Goal: Information Seeking & Learning: Find specific fact

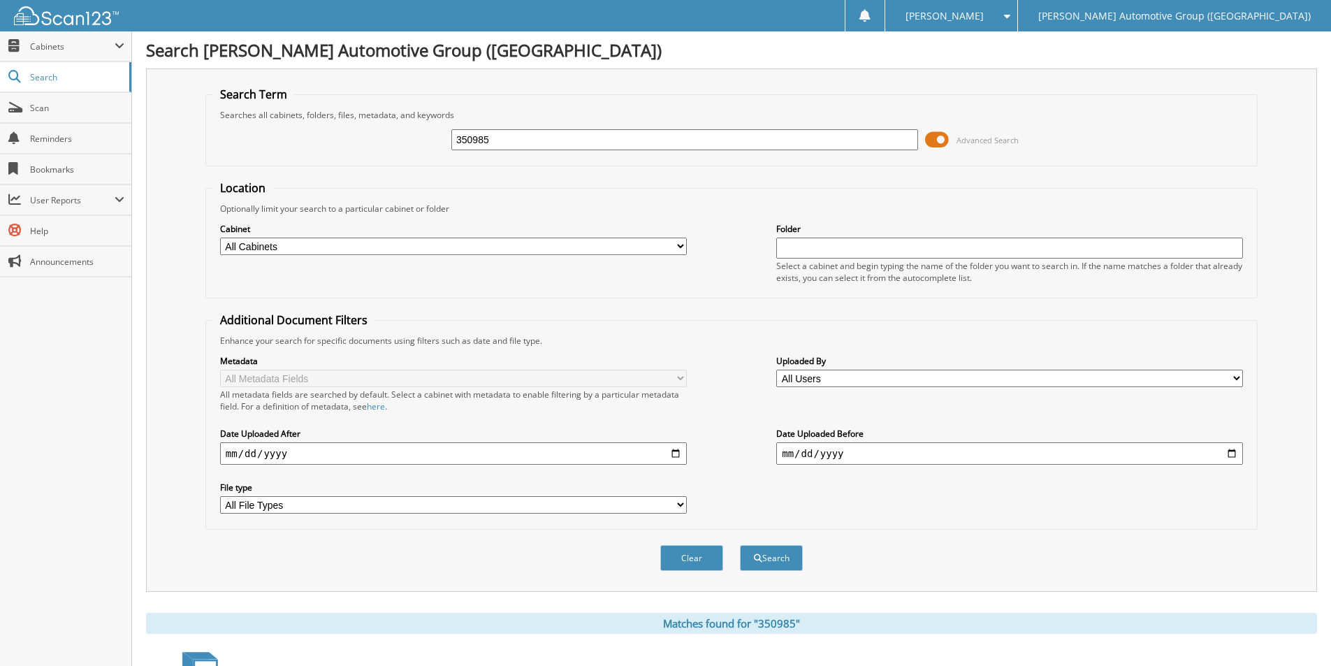
click at [517, 138] on input "350985" at bounding box center [684, 139] width 467 height 21
drag, startPoint x: 396, startPoint y: 156, endPoint x: 386, endPoint y: 152, distance: 10.6
click at [386, 152] on div "350985 Advanced Search" at bounding box center [731, 140] width 1037 height 38
click at [757, 551] on button "Search" at bounding box center [771, 558] width 63 height 26
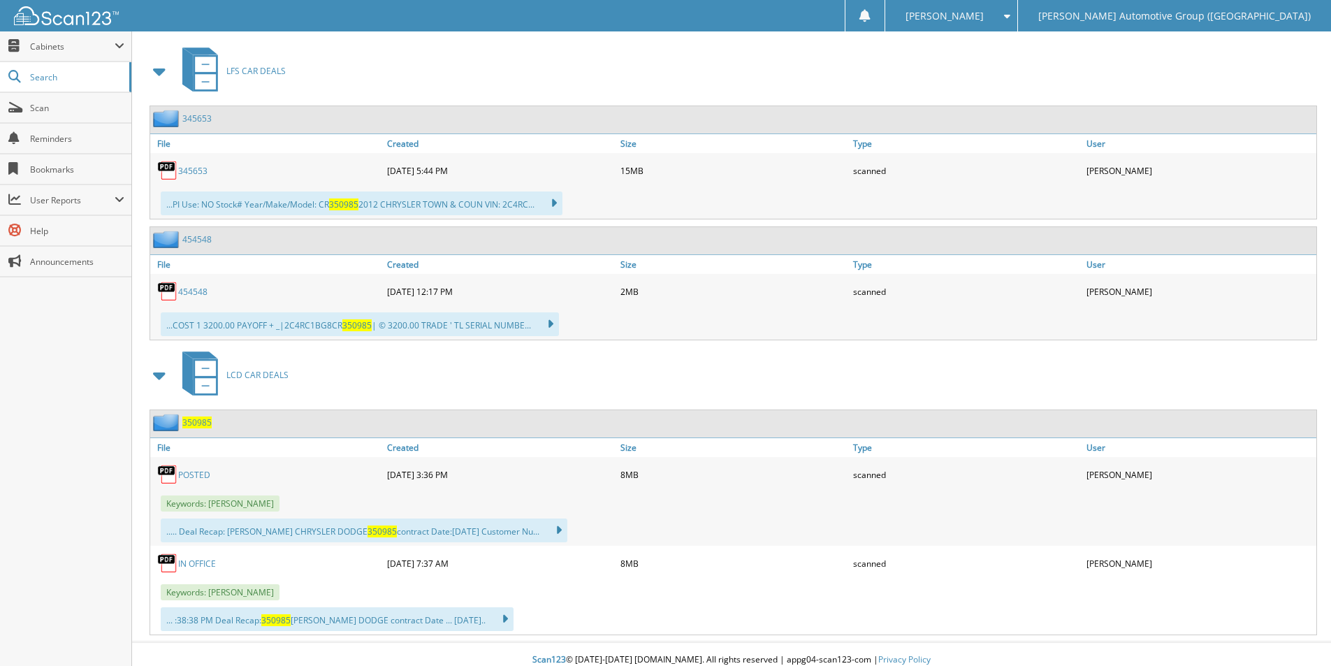
scroll to position [616, 0]
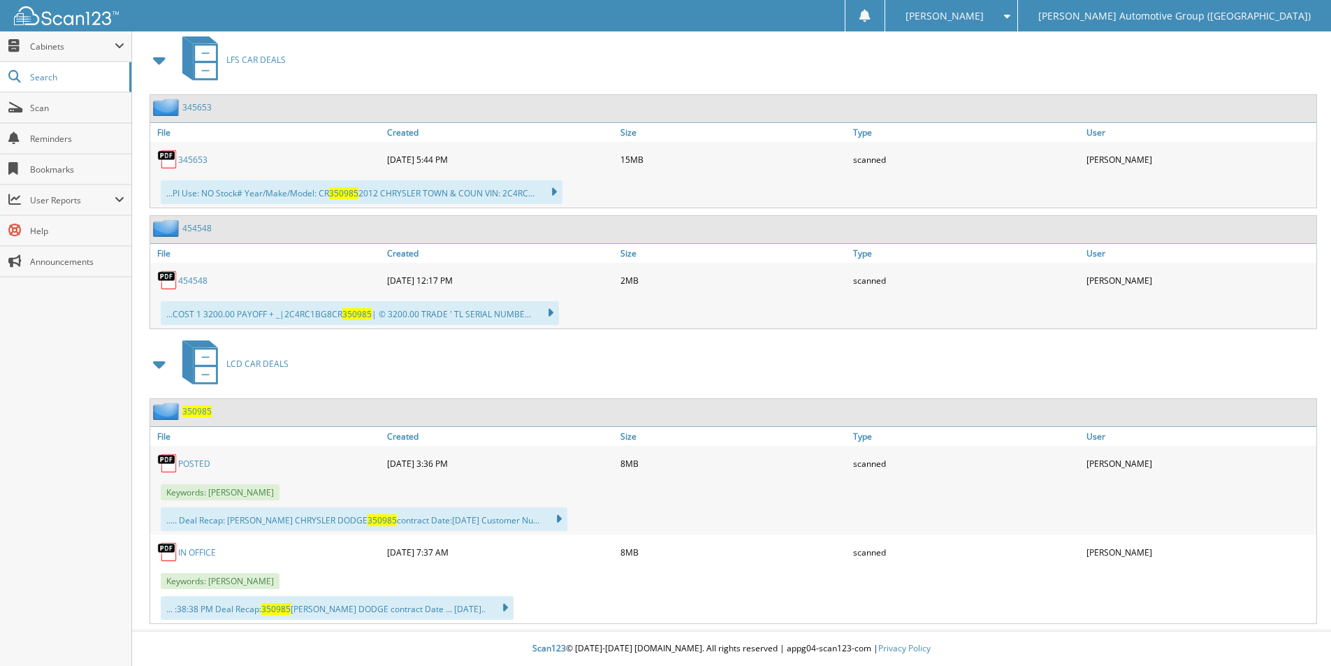
click at [192, 407] on span "350985" at bounding box center [196, 411] width 29 height 12
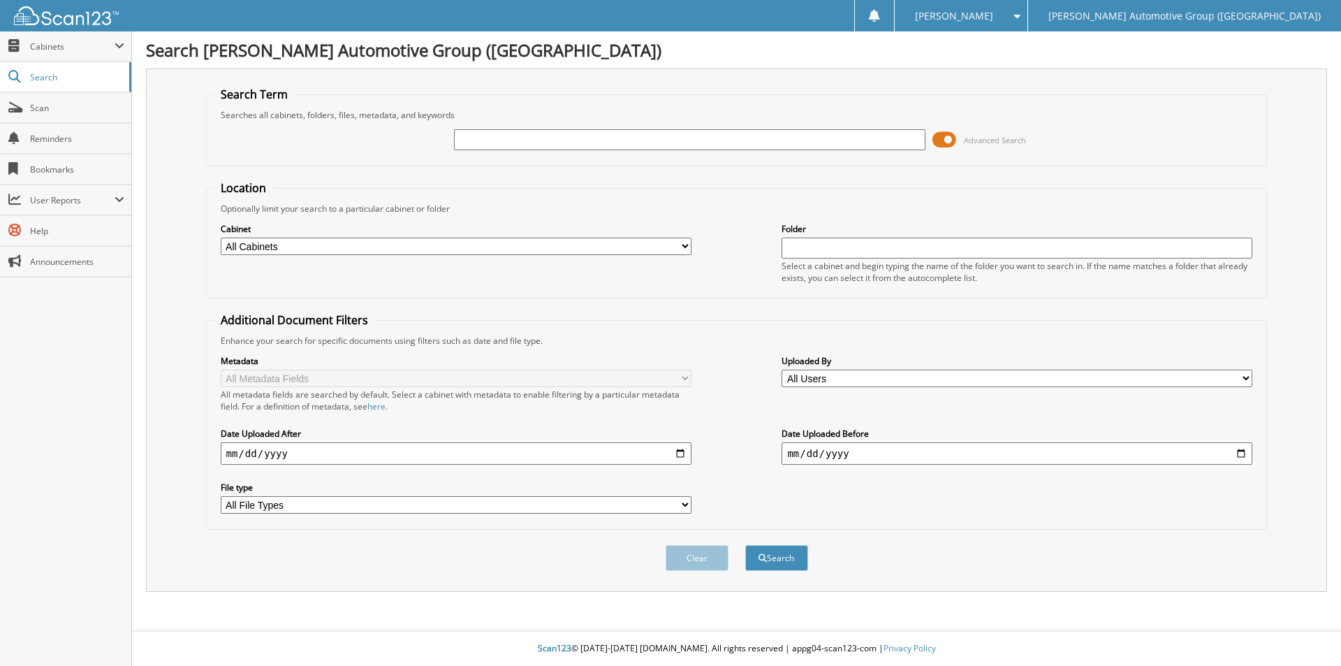
click at [527, 142] on input "text" at bounding box center [689, 139] width 471 height 21
type input "351818"
click at [745, 545] on button "Search" at bounding box center [776, 558] width 63 height 26
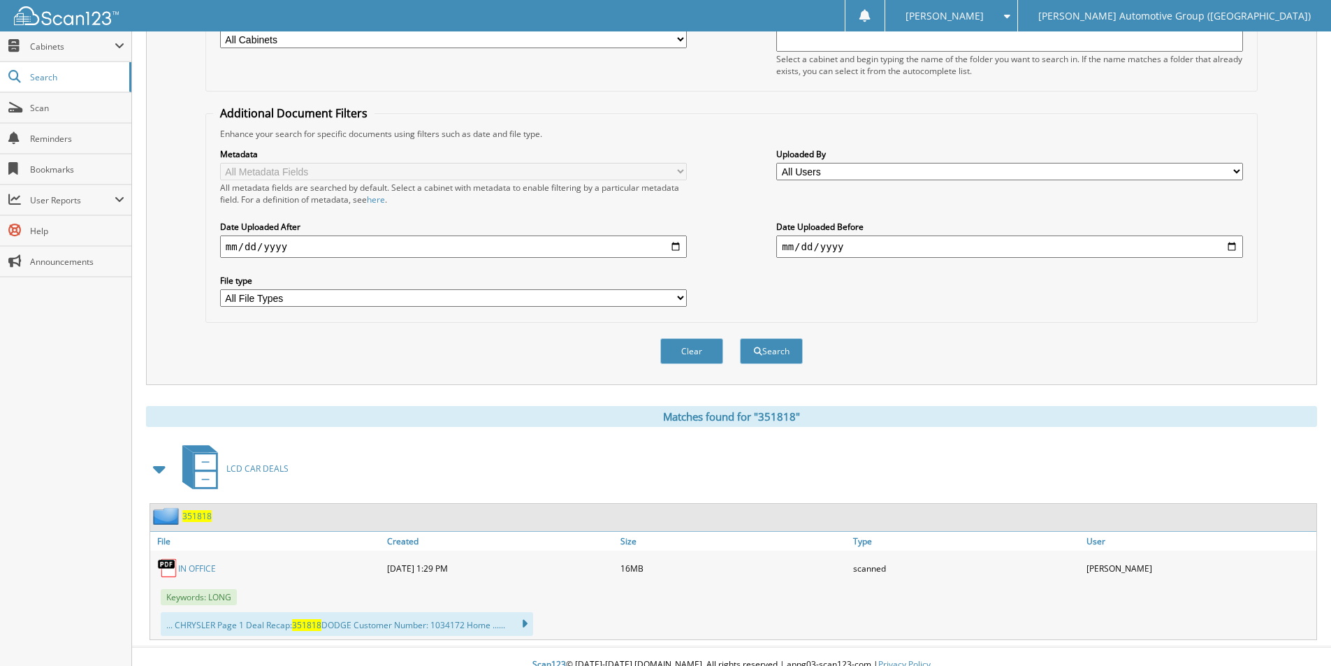
scroll to position [224, 0]
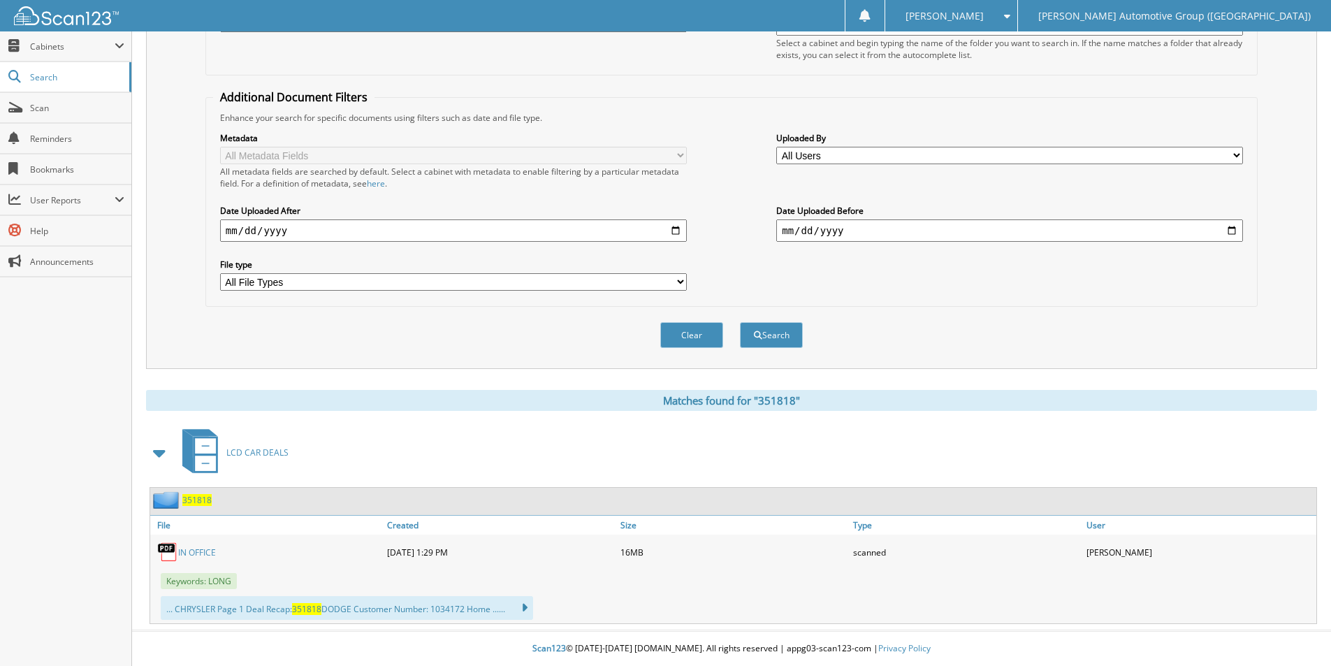
click at [201, 502] on span "351818" at bounding box center [196, 500] width 29 height 12
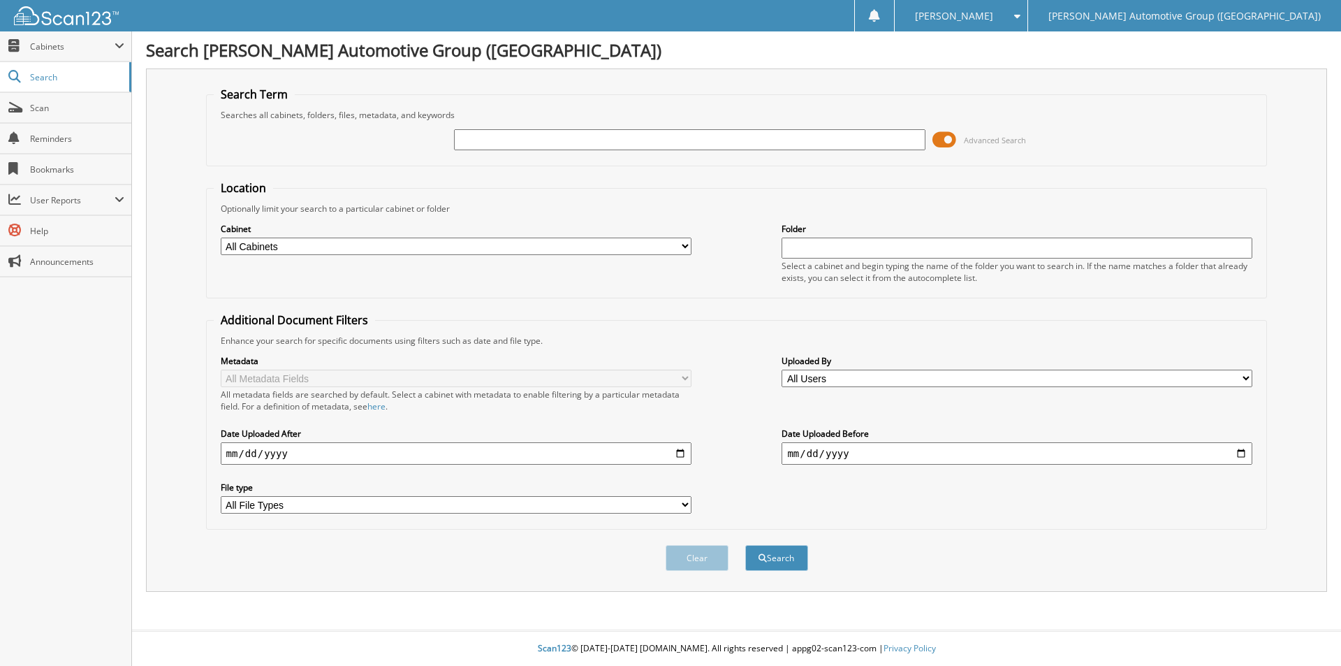
click at [606, 143] on input "text" at bounding box center [689, 139] width 471 height 21
type input "HG419439"
click at [745, 545] on button "Search" at bounding box center [776, 558] width 63 height 26
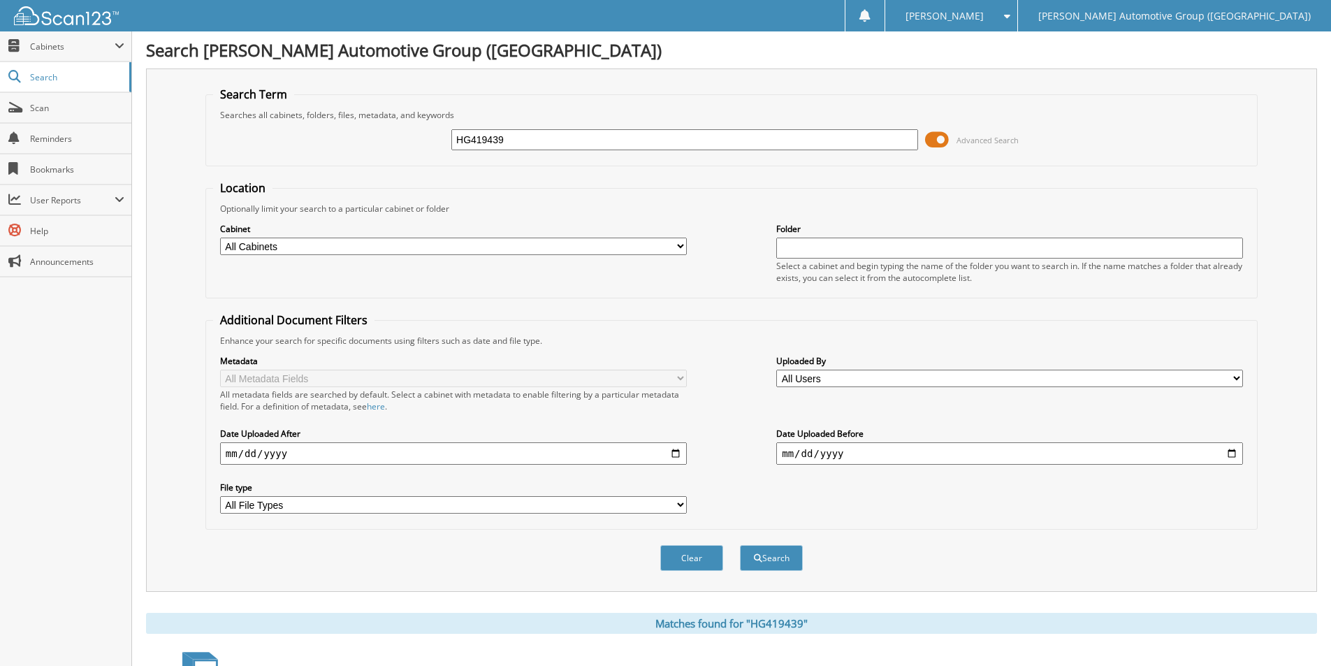
scroll to position [224, 0]
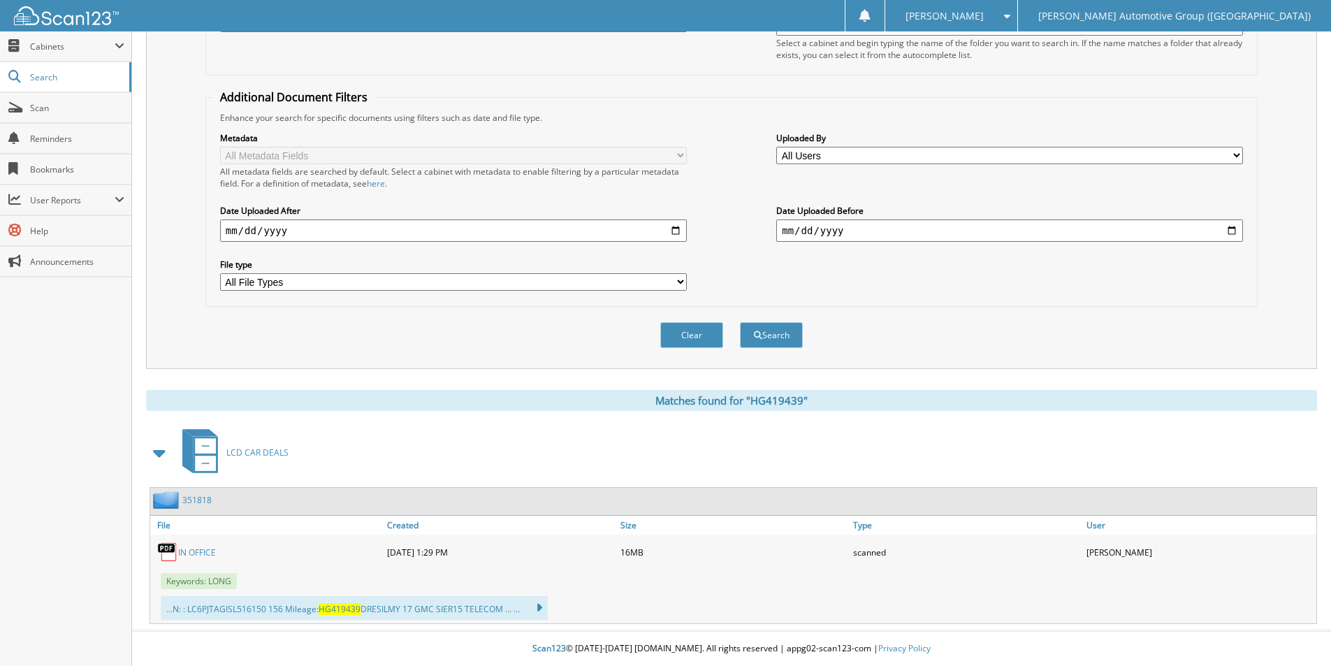
click at [203, 502] on link "351818" at bounding box center [196, 500] width 29 height 12
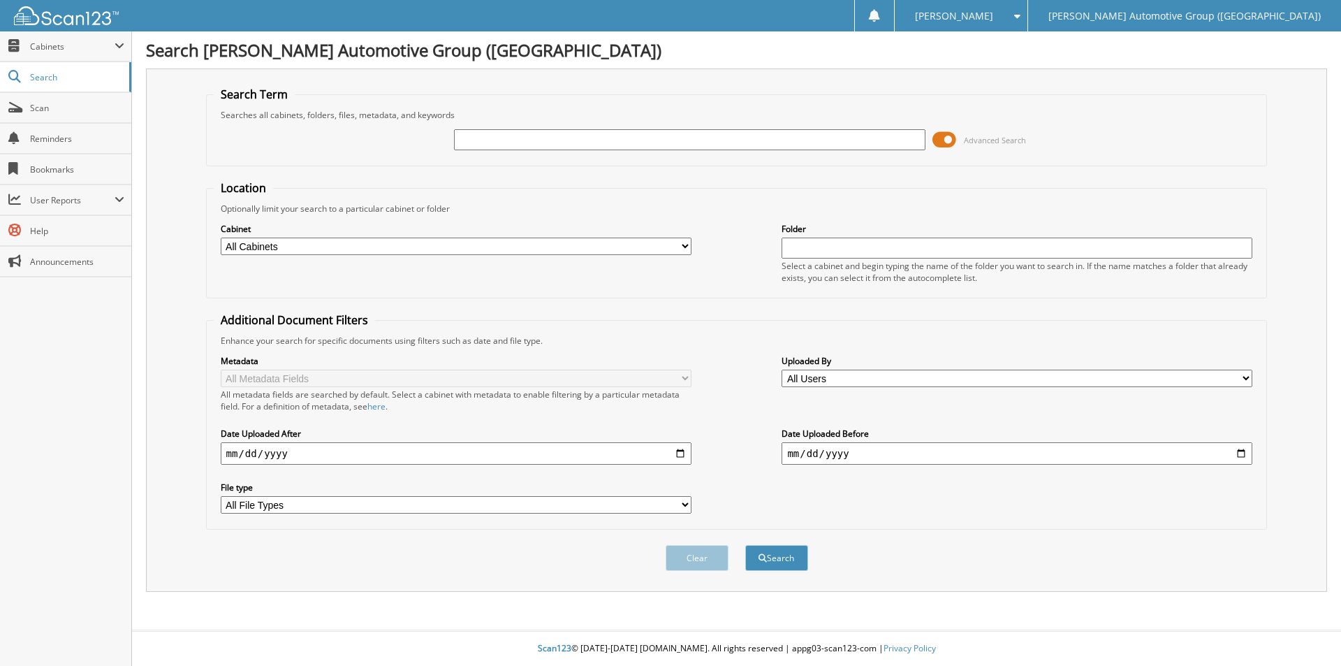
click at [504, 142] on input "text" at bounding box center [689, 139] width 471 height 21
type input "r"
type input "t"
type input "TR154773"
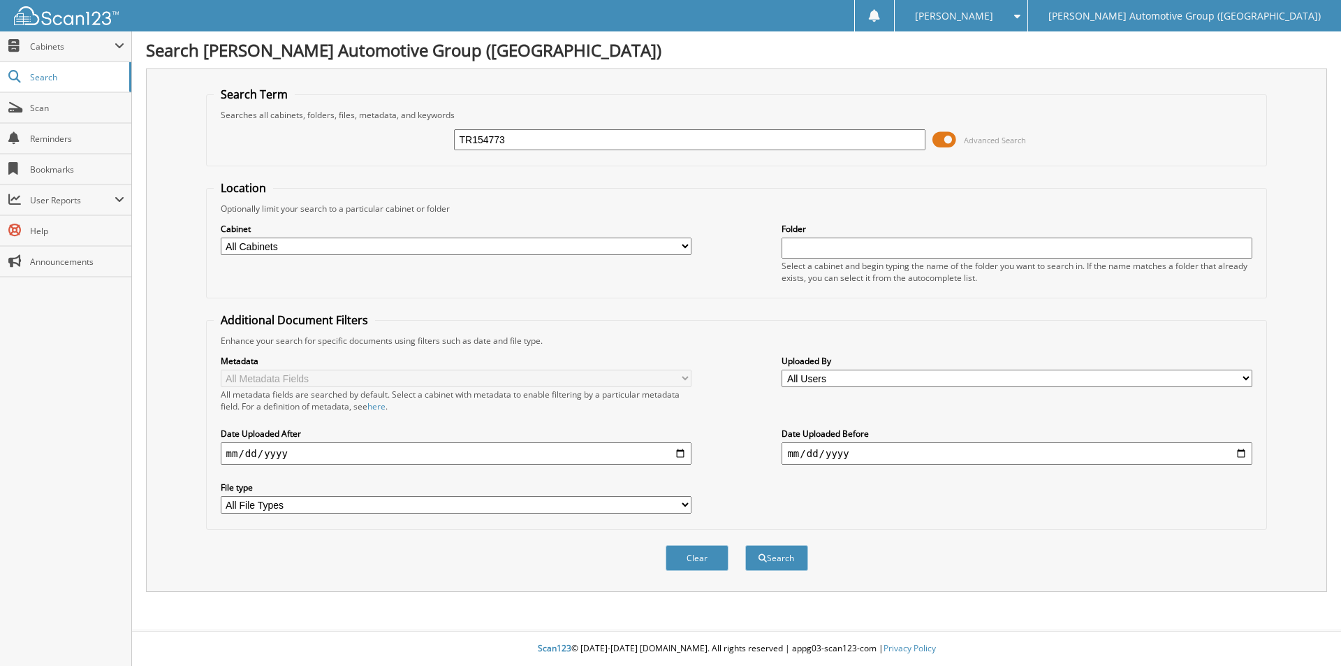
click at [745, 545] on button "Search" at bounding box center [776, 558] width 63 height 26
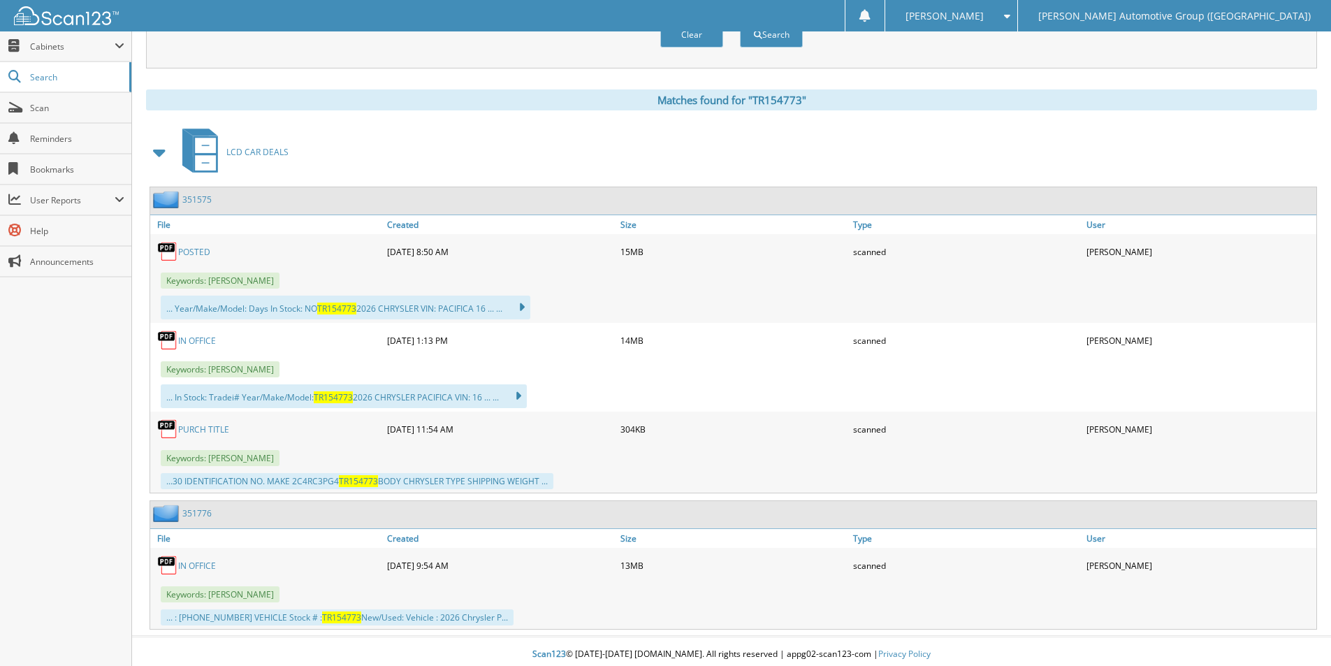
scroll to position [530, 0]
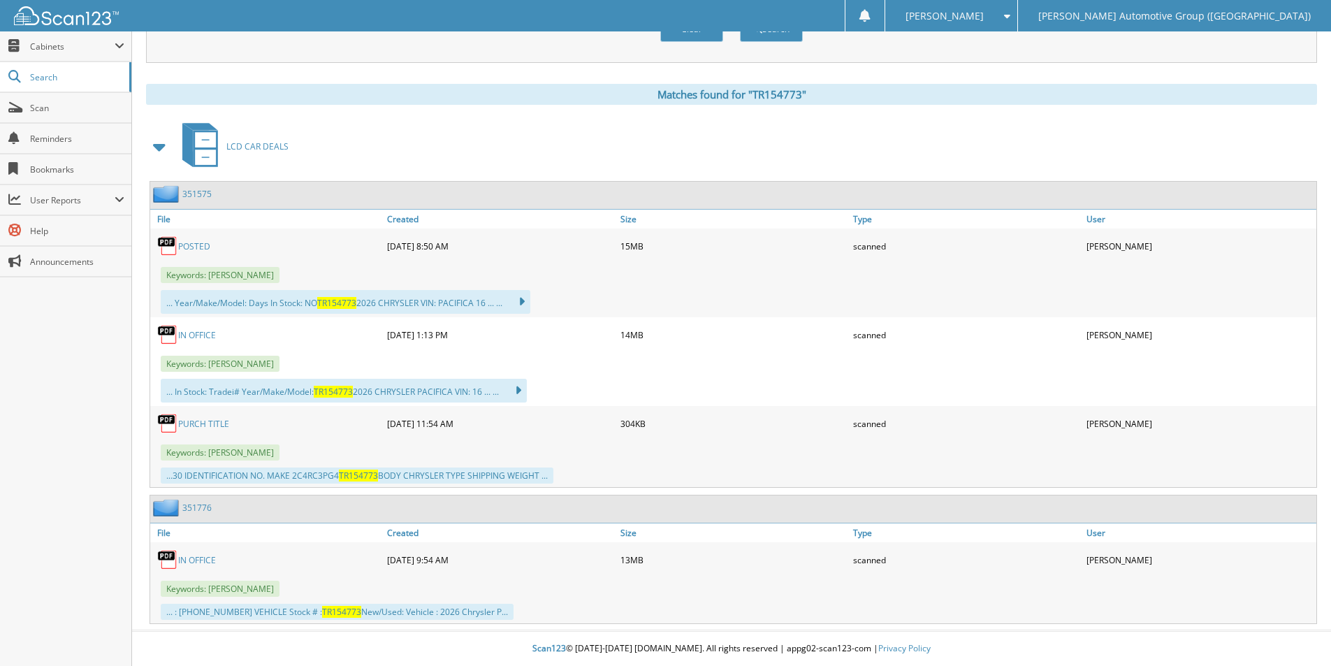
click at [185, 194] on link "351575" at bounding box center [196, 194] width 29 height 12
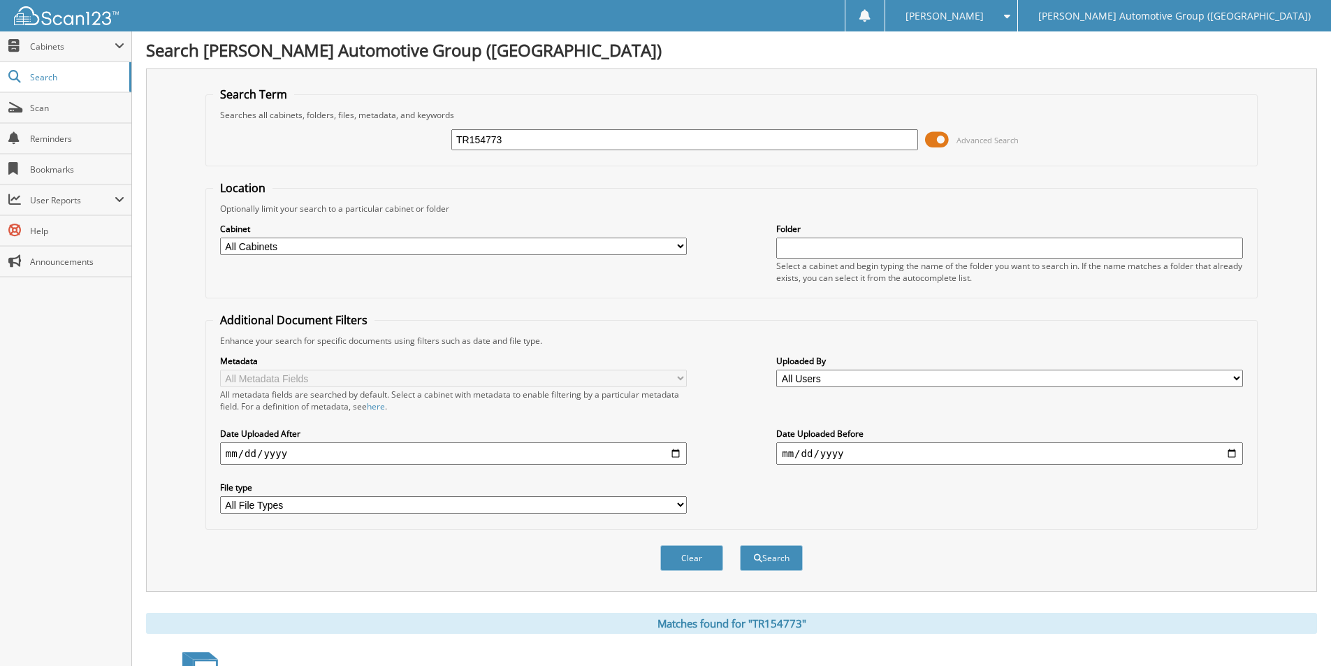
drag, startPoint x: 526, startPoint y: 138, endPoint x: 318, endPoint y: 154, distance: 208.8
click at [321, 156] on div "TR154773 Advanced Search" at bounding box center [731, 140] width 1037 height 38
type input "SN729128"
click at [740, 545] on button "Search" at bounding box center [771, 558] width 63 height 26
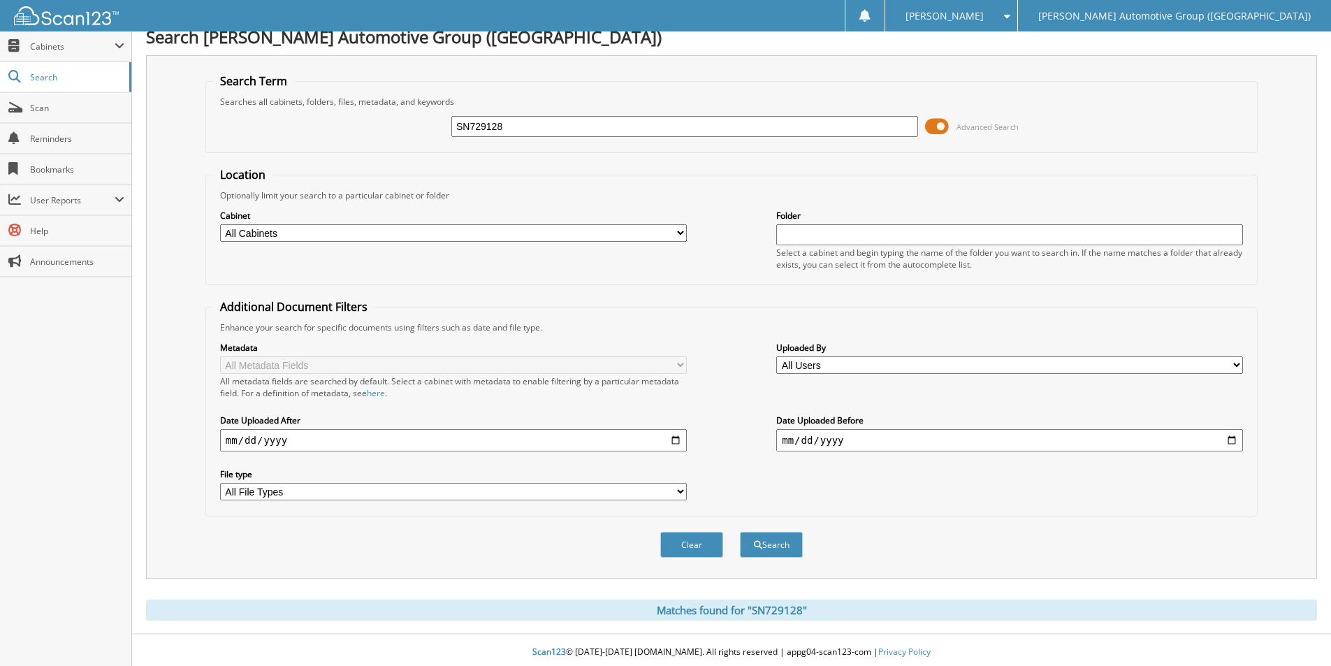
scroll to position [17, 0]
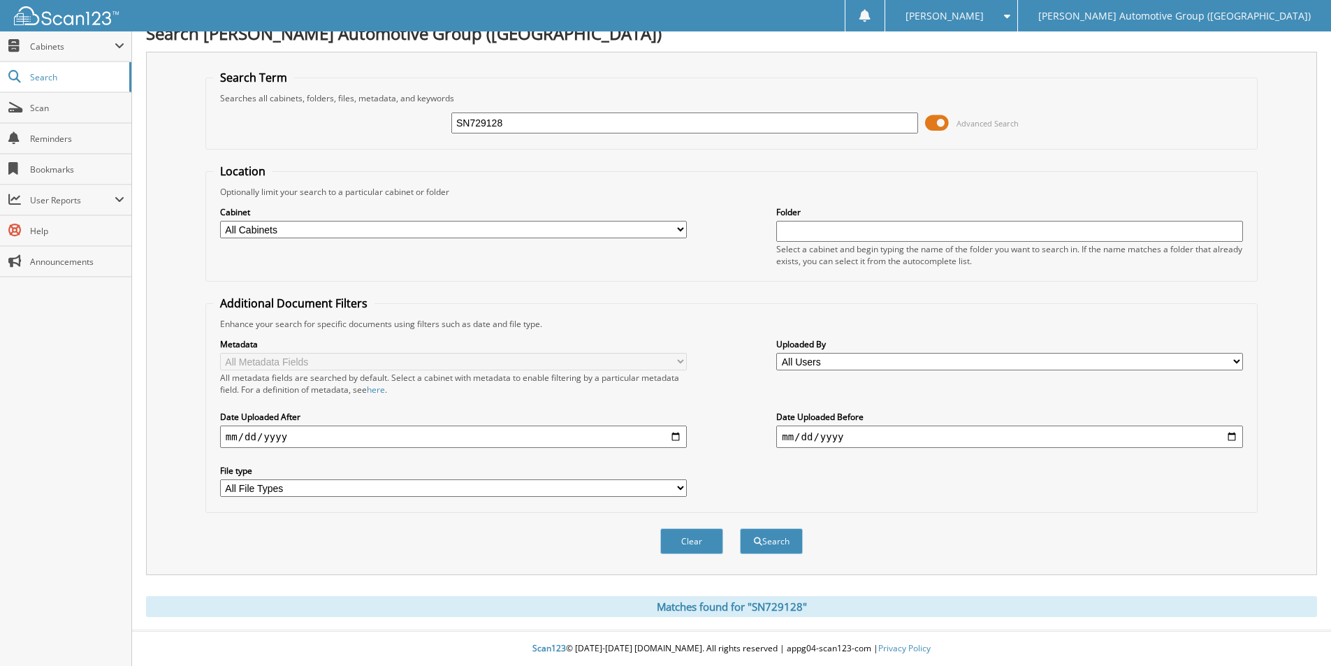
drag, startPoint x: 513, startPoint y: 124, endPoint x: 355, endPoint y: 127, distance: 158.6
click at [355, 127] on div "SN729128 Advanced Search" at bounding box center [731, 123] width 1037 height 38
paste input "351063"
type input "351063"
click at [759, 536] on button "Search" at bounding box center [771, 541] width 63 height 26
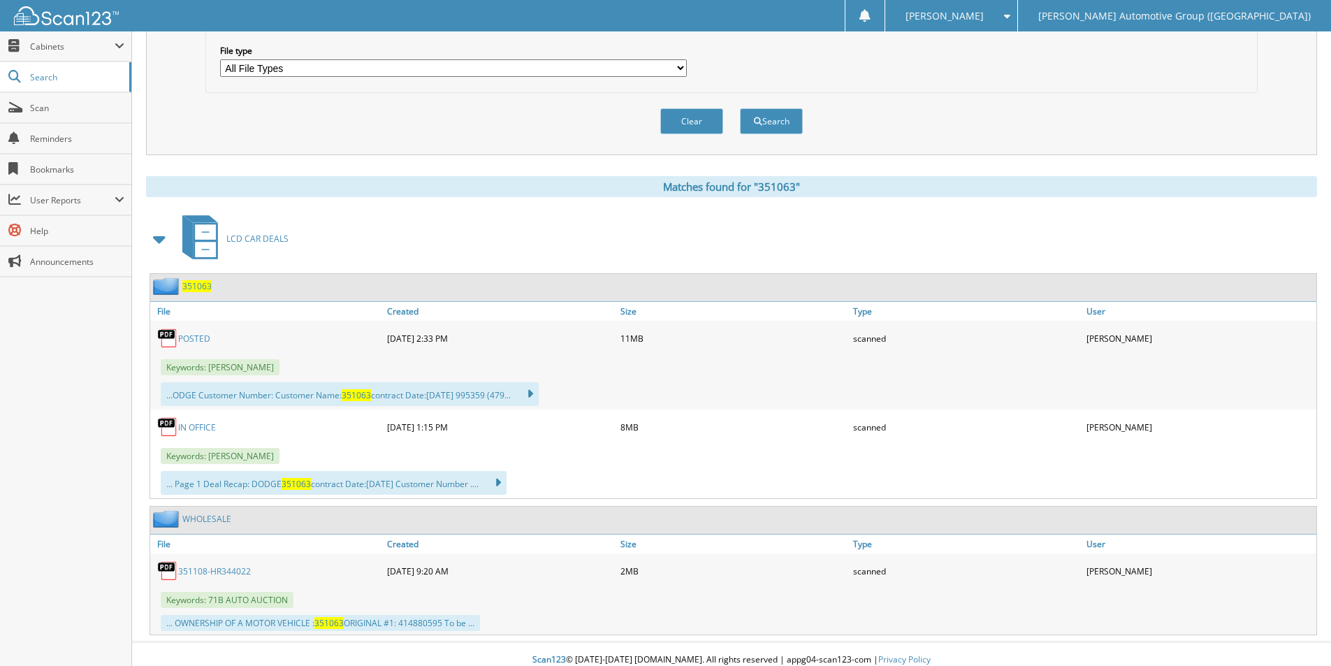
scroll to position [449, 0]
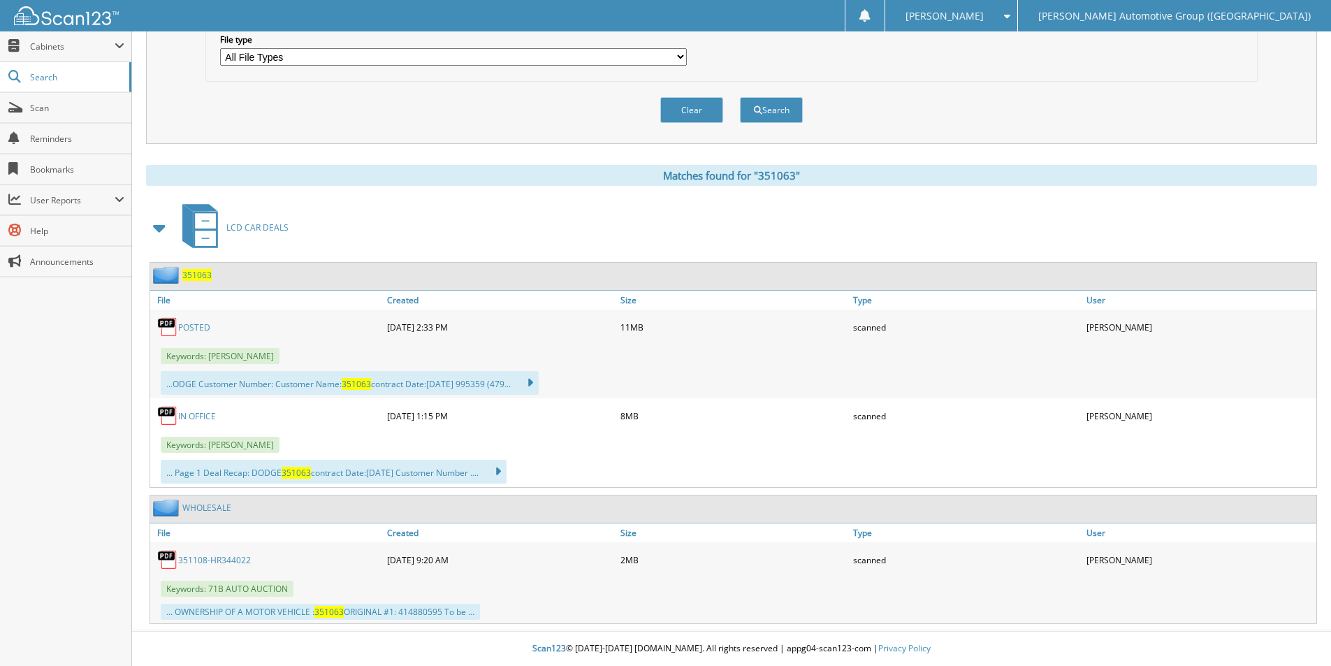
click at [192, 275] on span "351063" at bounding box center [196, 275] width 29 height 12
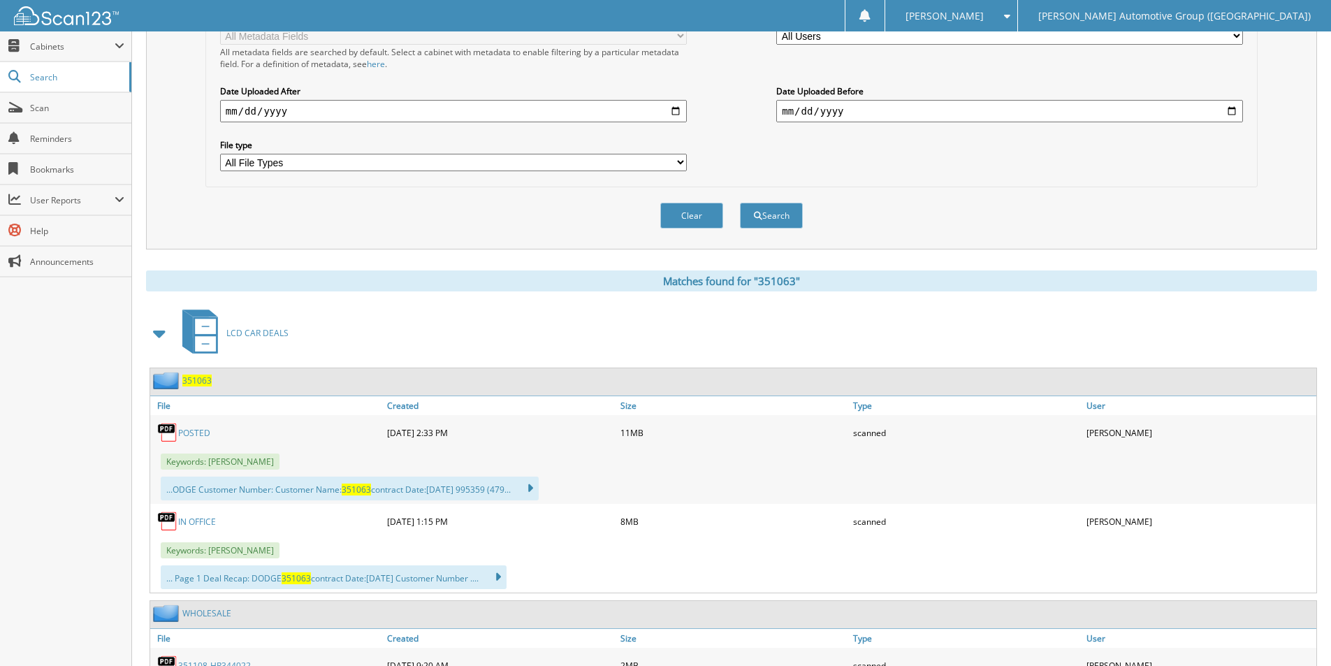
scroll to position [449, 0]
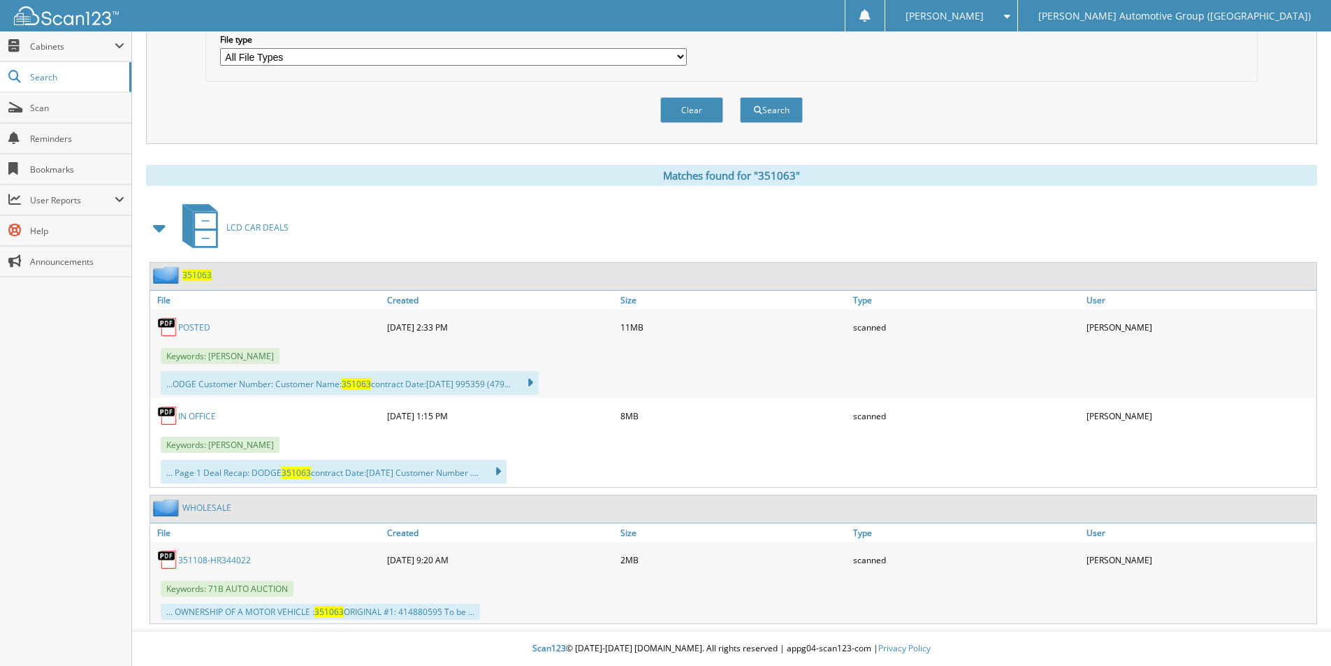
click at [221, 560] on link "351108-HR344022" at bounding box center [214, 560] width 73 height 12
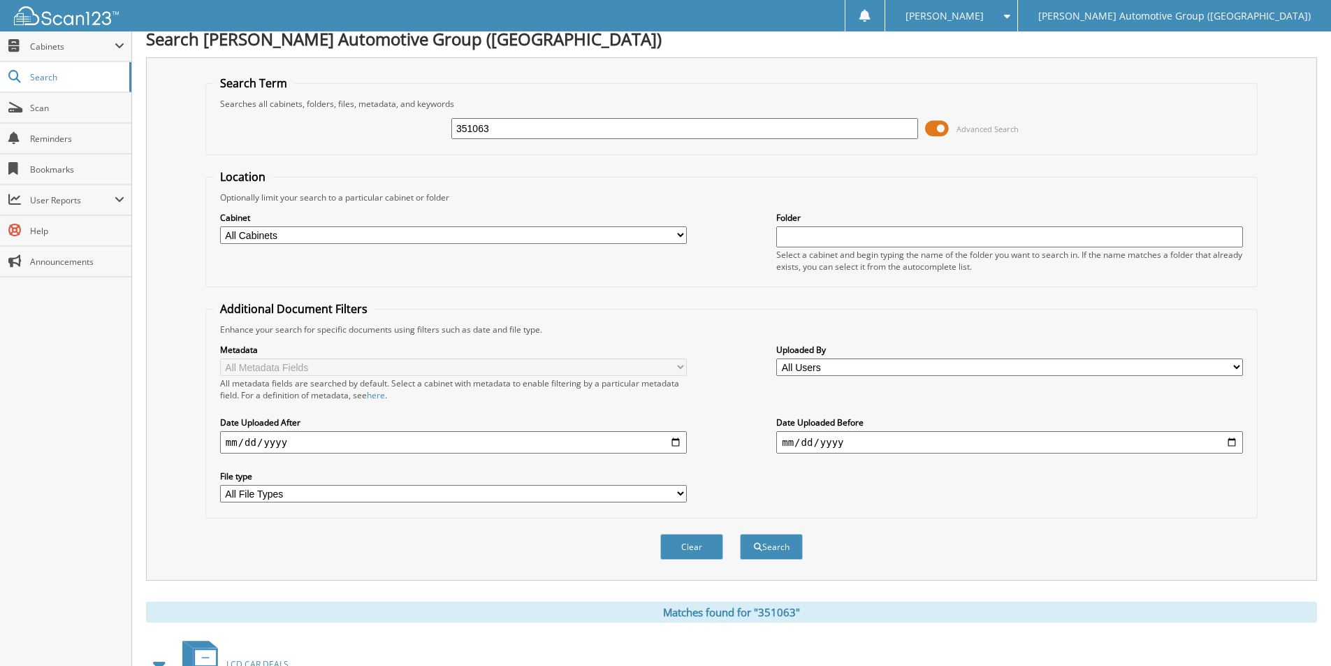
scroll to position [0, 0]
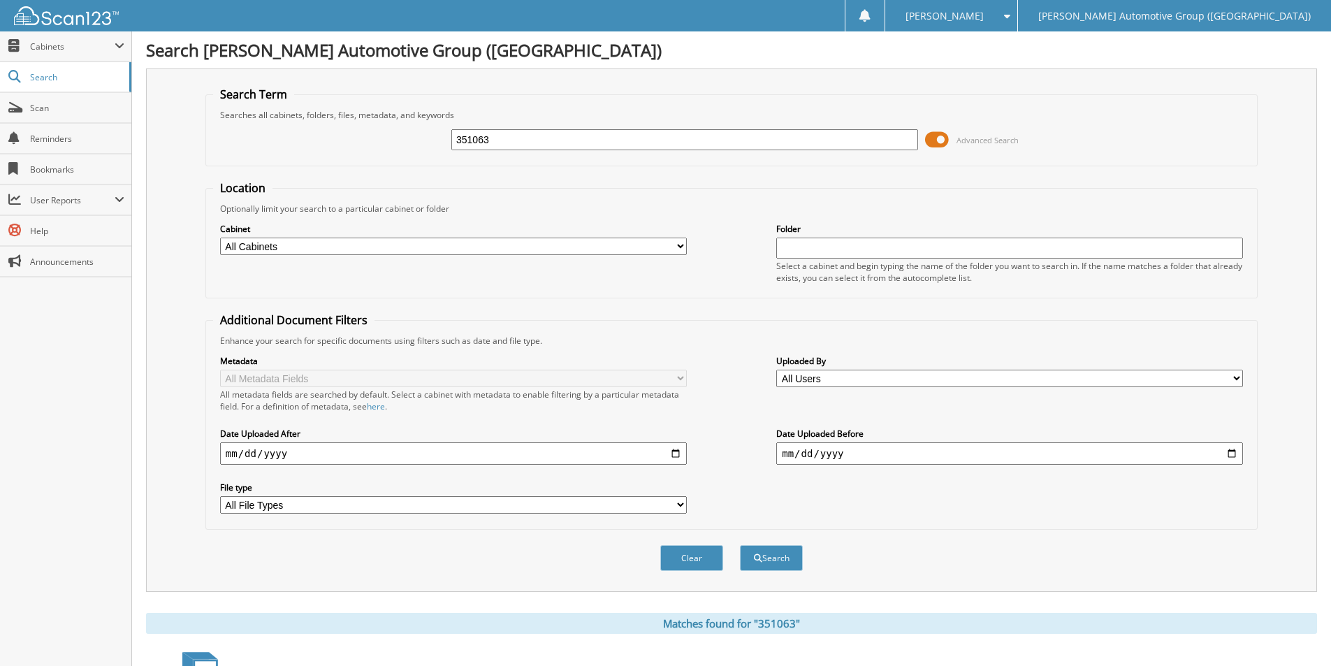
click at [350, 152] on div "351063 Advanced Search" at bounding box center [731, 140] width 1037 height 38
type input "EL157518"
click at [740, 545] on button "Search" at bounding box center [771, 558] width 63 height 26
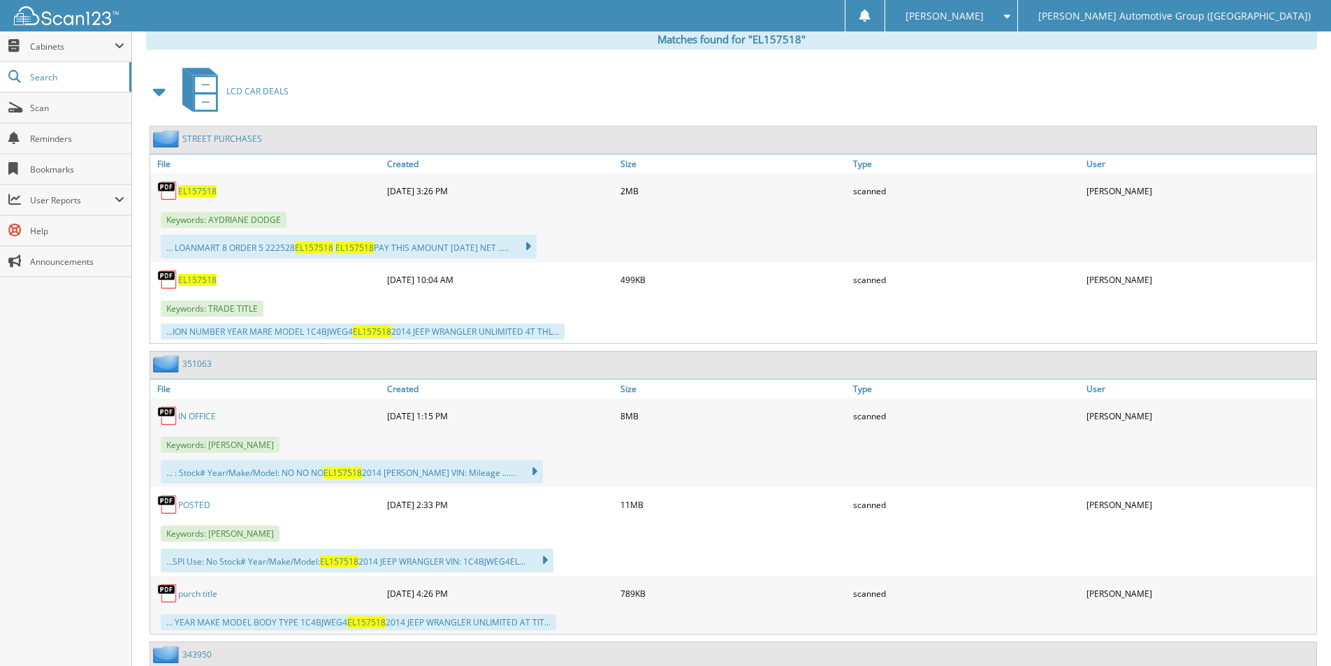
scroll to position [559, 0]
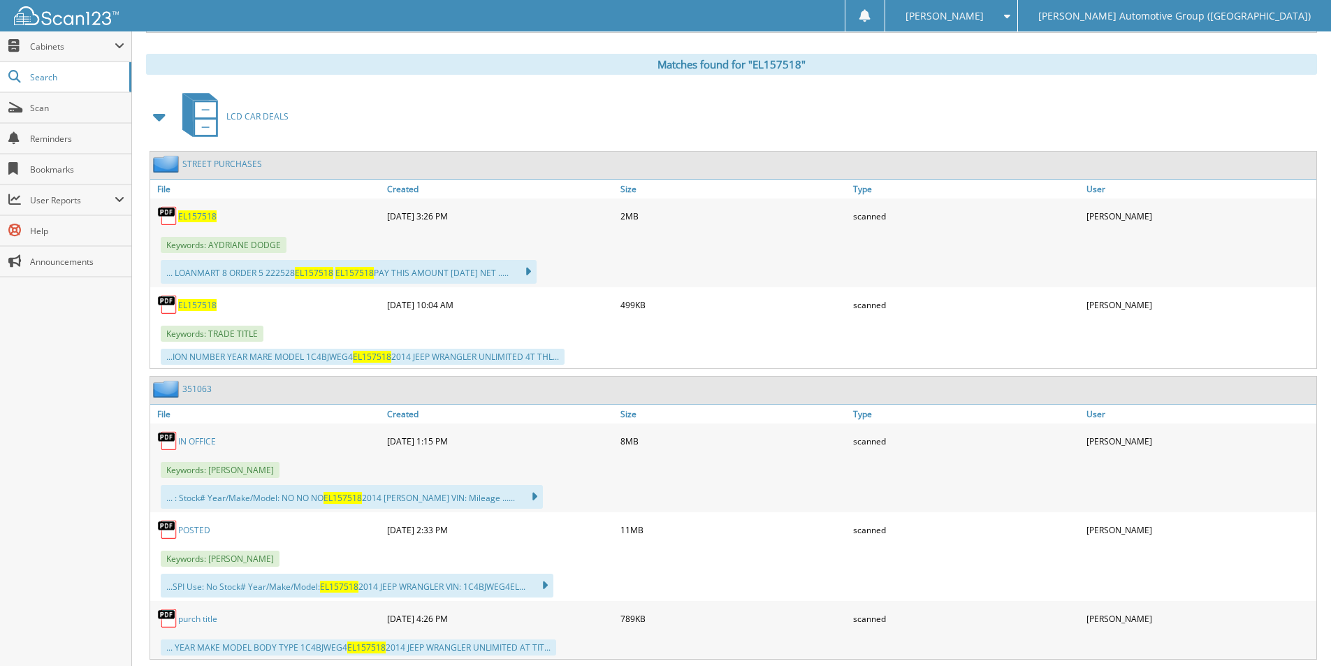
click at [199, 304] on span "EL157518" at bounding box center [197, 305] width 38 height 12
click at [197, 216] on span "EL157518" at bounding box center [197, 216] width 38 height 12
click at [81, 83] on link "Search" at bounding box center [65, 77] width 131 height 30
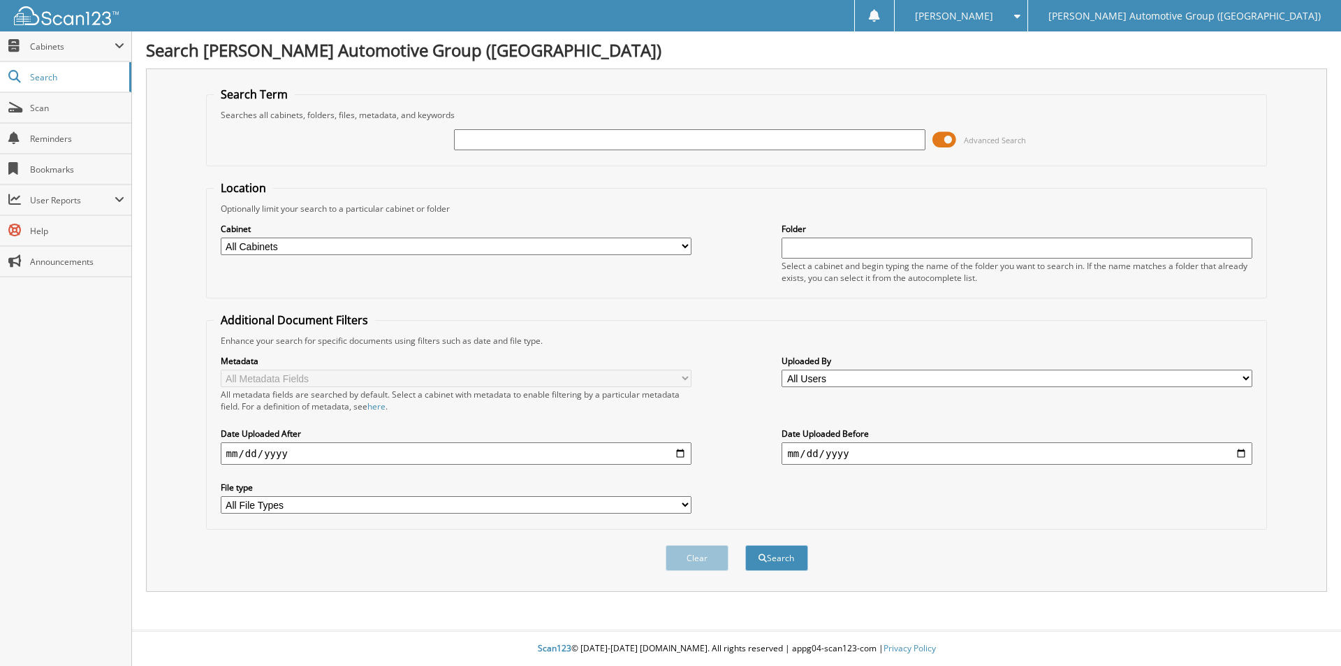
drag, startPoint x: 620, startPoint y: 156, endPoint x: 619, endPoint y: 143, distance: 13.3
click at [620, 156] on div "Advanced Search" at bounding box center [737, 140] width 1047 height 38
click at [618, 144] on input "text" at bounding box center [689, 139] width 471 height 21
paste input "351714"
type input "351714"
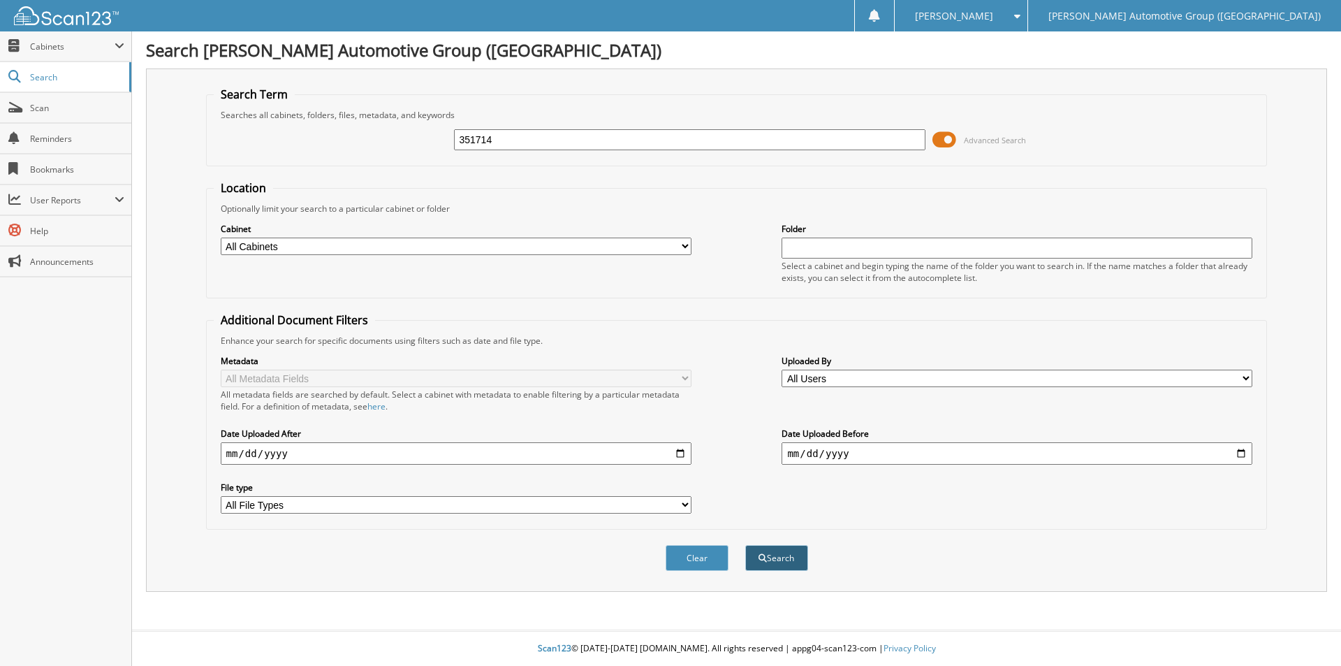
click at [768, 558] on button "Search" at bounding box center [776, 558] width 63 height 26
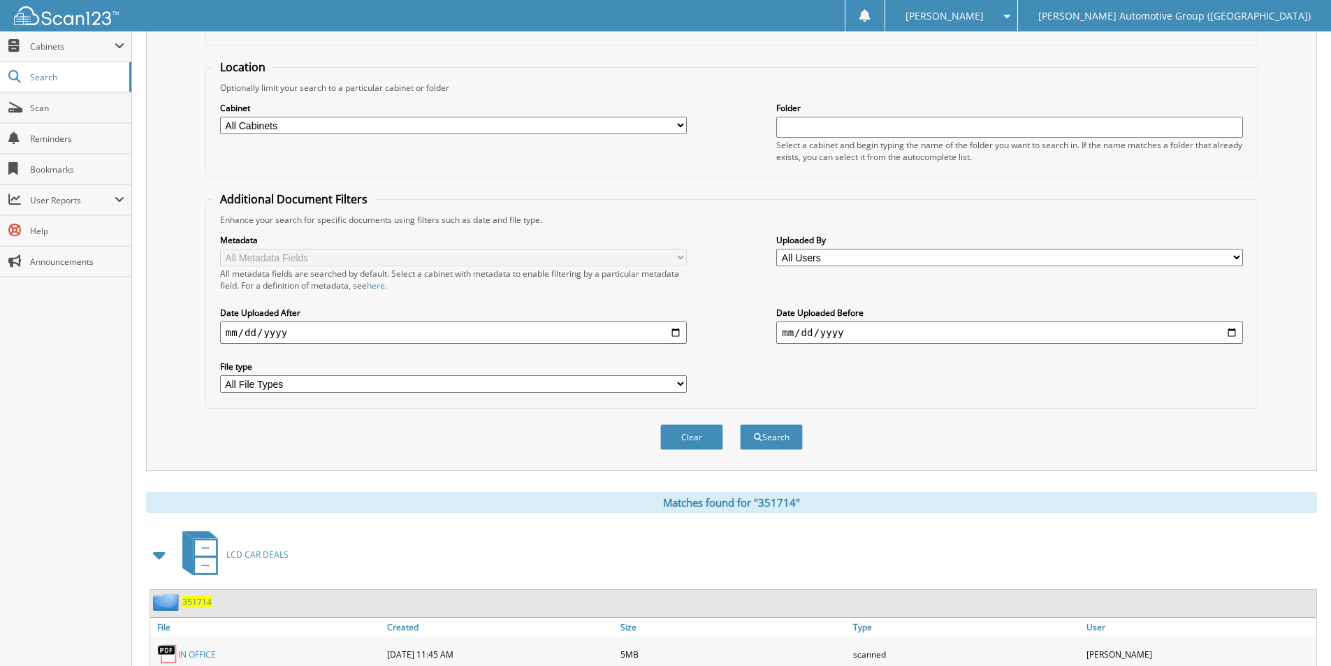
scroll to position [224, 0]
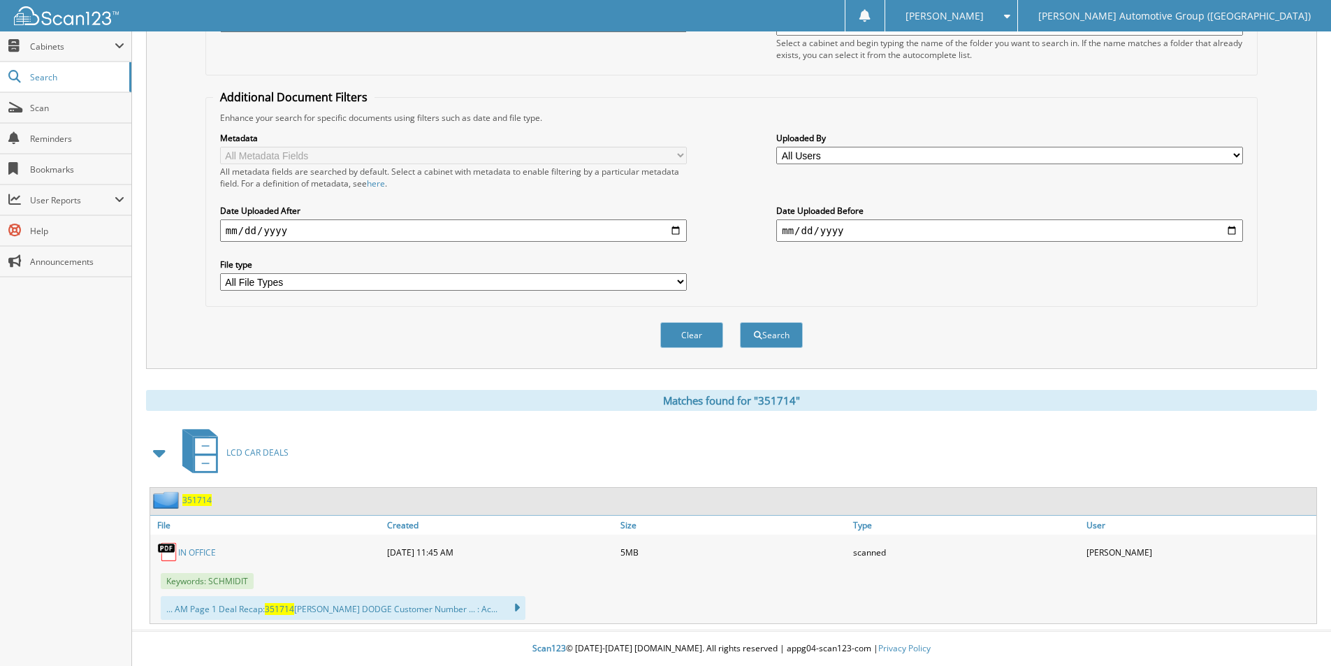
click at [204, 500] on span "351714" at bounding box center [196, 500] width 29 height 12
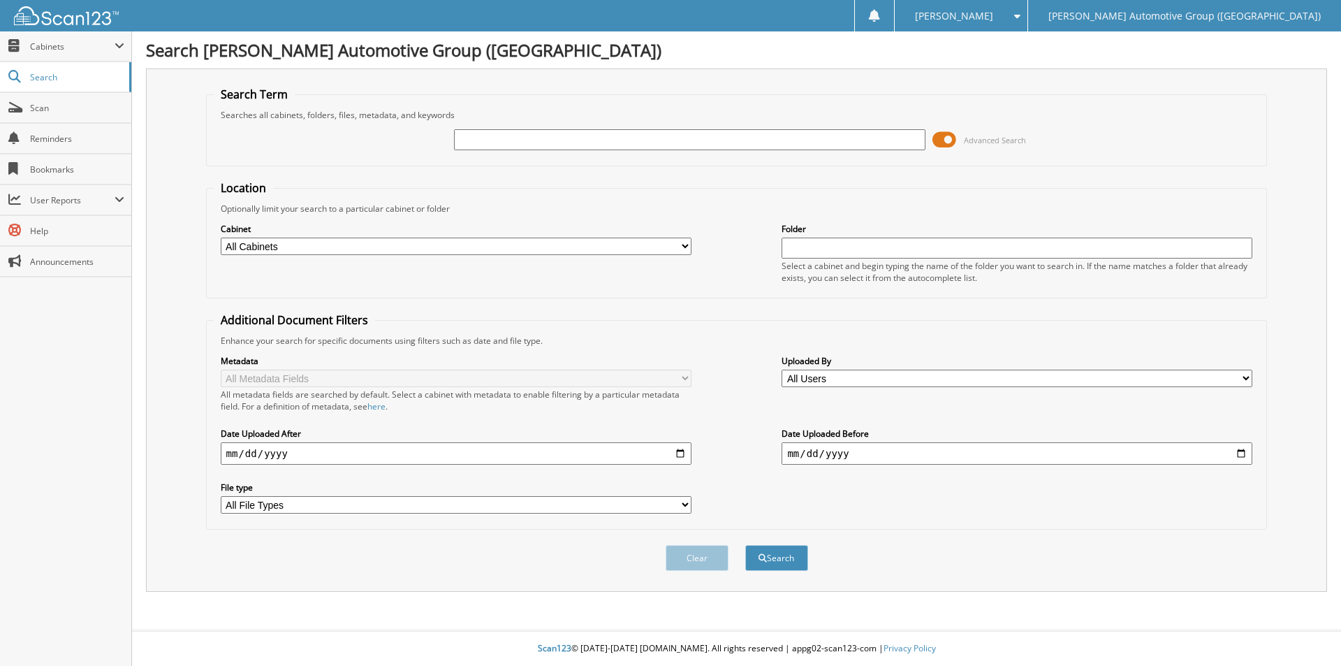
click at [562, 128] on div at bounding box center [689, 140] width 471 height 24
click at [562, 146] on input "text" at bounding box center [689, 139] width 471 height 21
paste input "351810"
type input "351810"
click at [773, 562] on button "Search" at bounding box center [776, 558] width 63 height 26
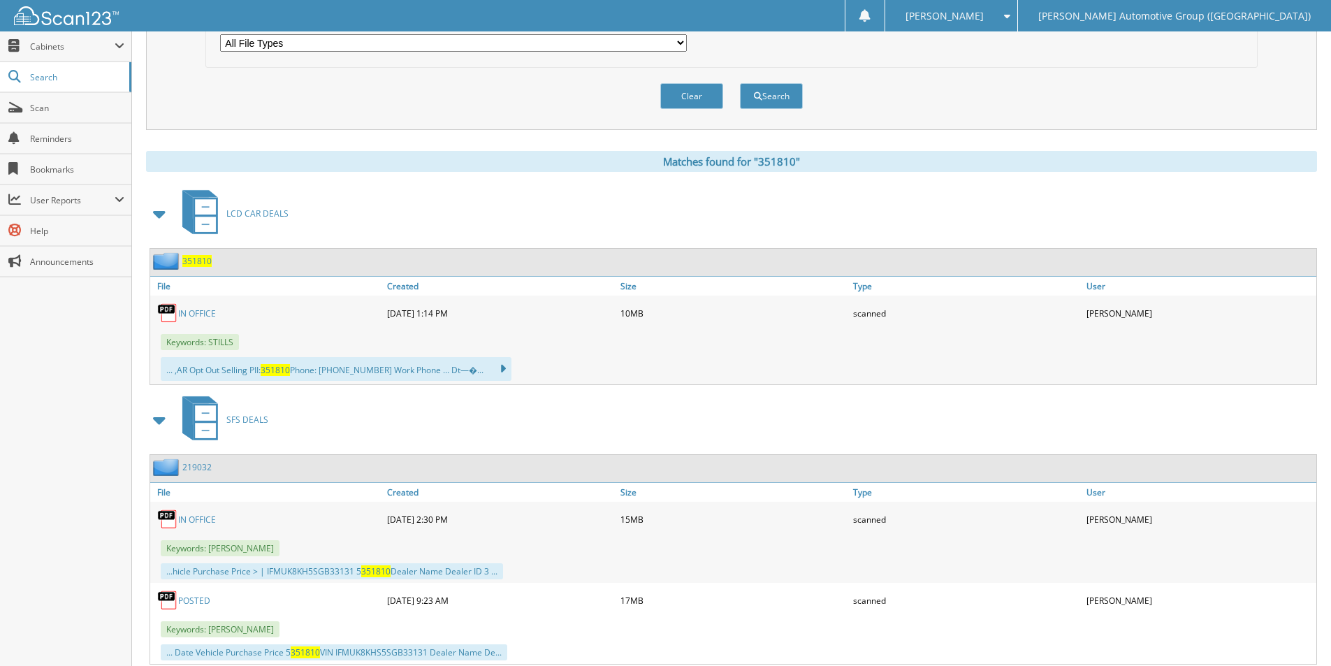
scroll to position [503, 0]
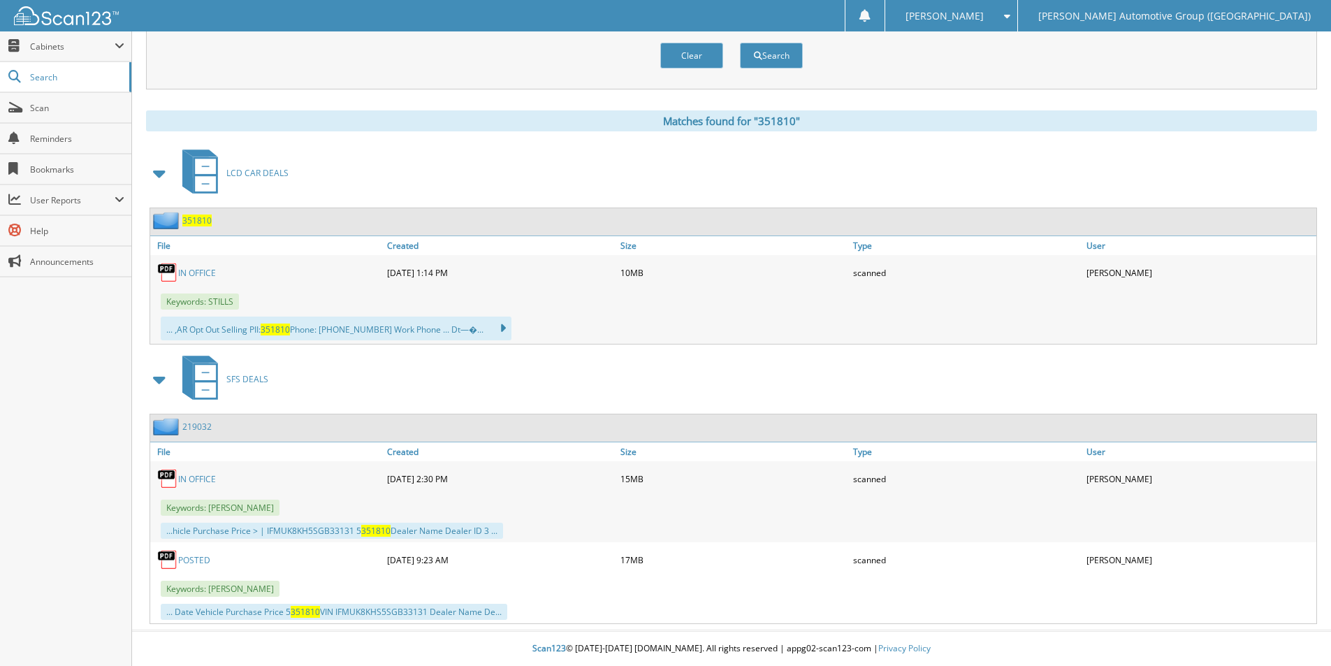
click at [191, 219] on span "351810" at bounding box center [196, 220] width 29 height 12
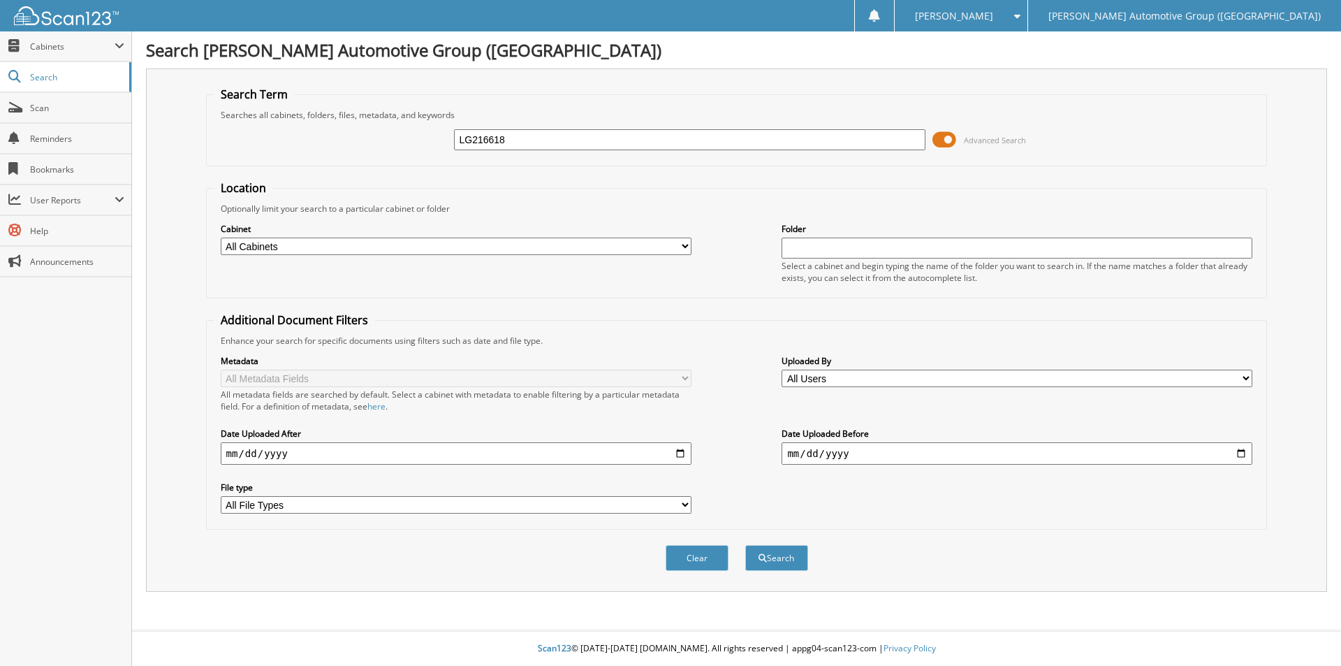
type input "LG216618"
click at [745, 545] on button "Search" at bounding box center [776, 558] width 63 height 26
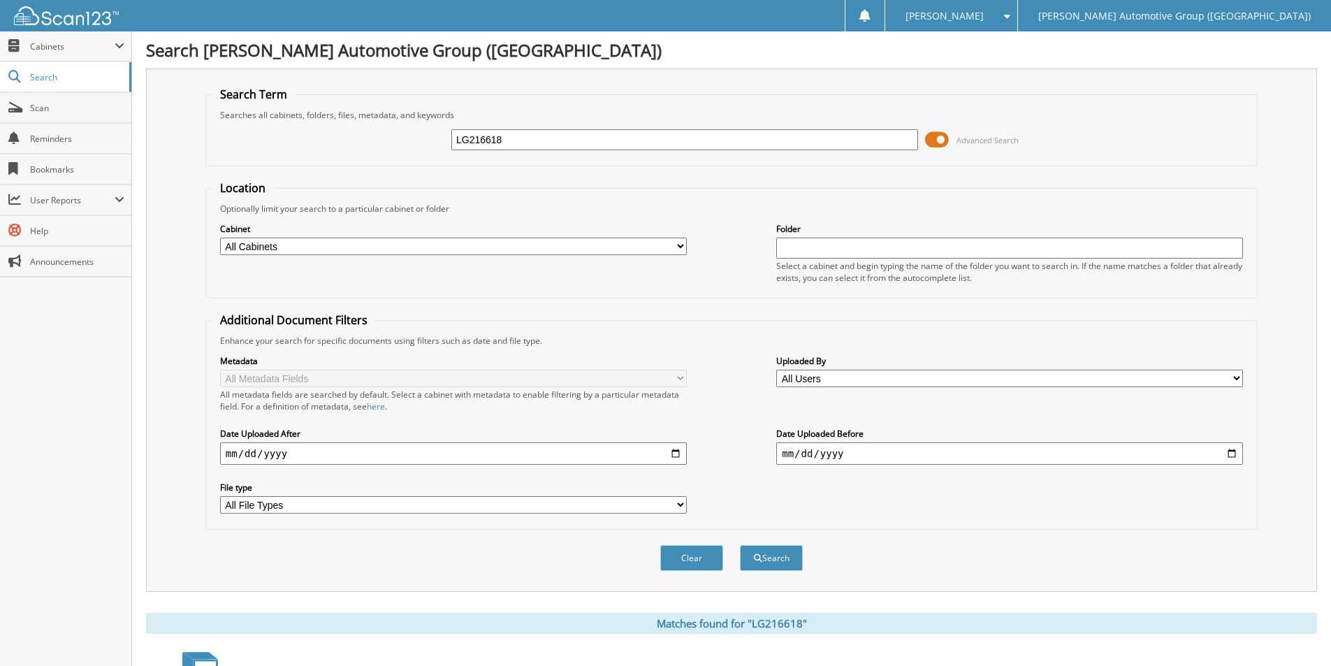
drag, startPoint x: 534, startPoint y: 136, endPoint x: 280, endPoint y: 135, distance: 253.6
click at [280, 135] on div "LG216618 Advanced Search" at bounding box center [731, 140] width 1037 height 38
paste input "219494"
type input "219494"
click at [767, 553] on button "Search" at bounding box center [771, 558] width 63 height 26
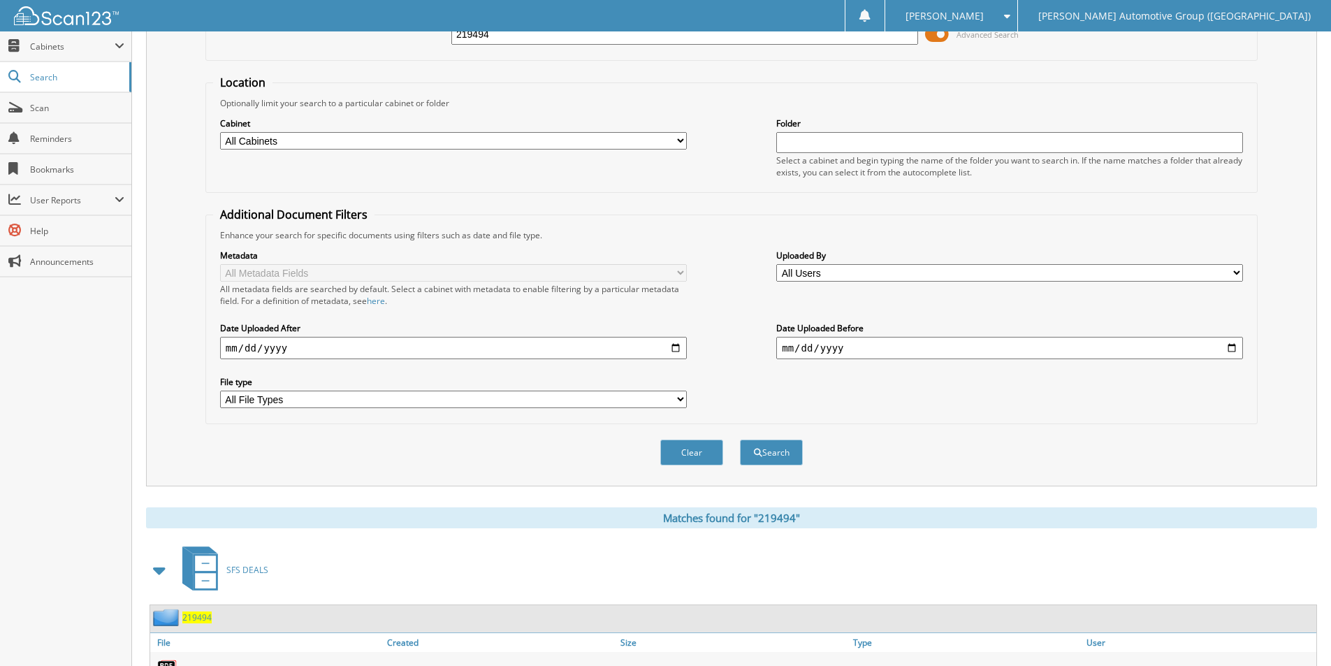
scroll to position [224, 0]
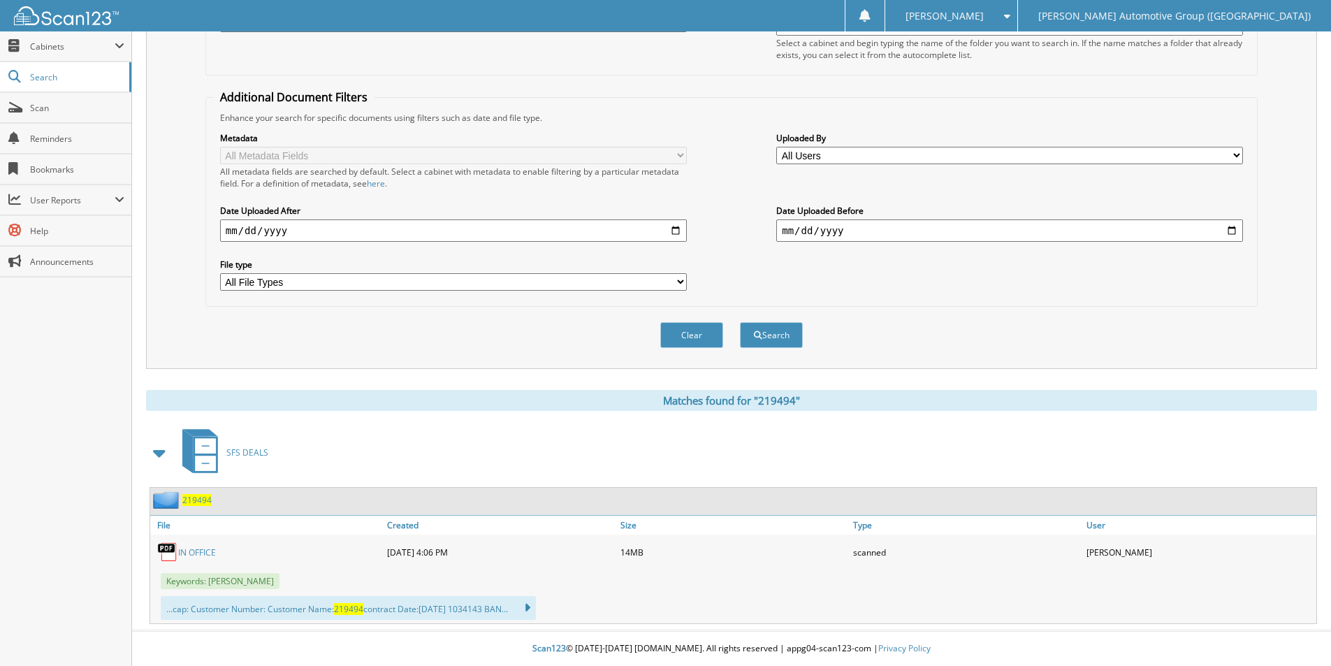
click at [195, 494] on span "219494" at bounding box center [196, 500] width 29 height 12
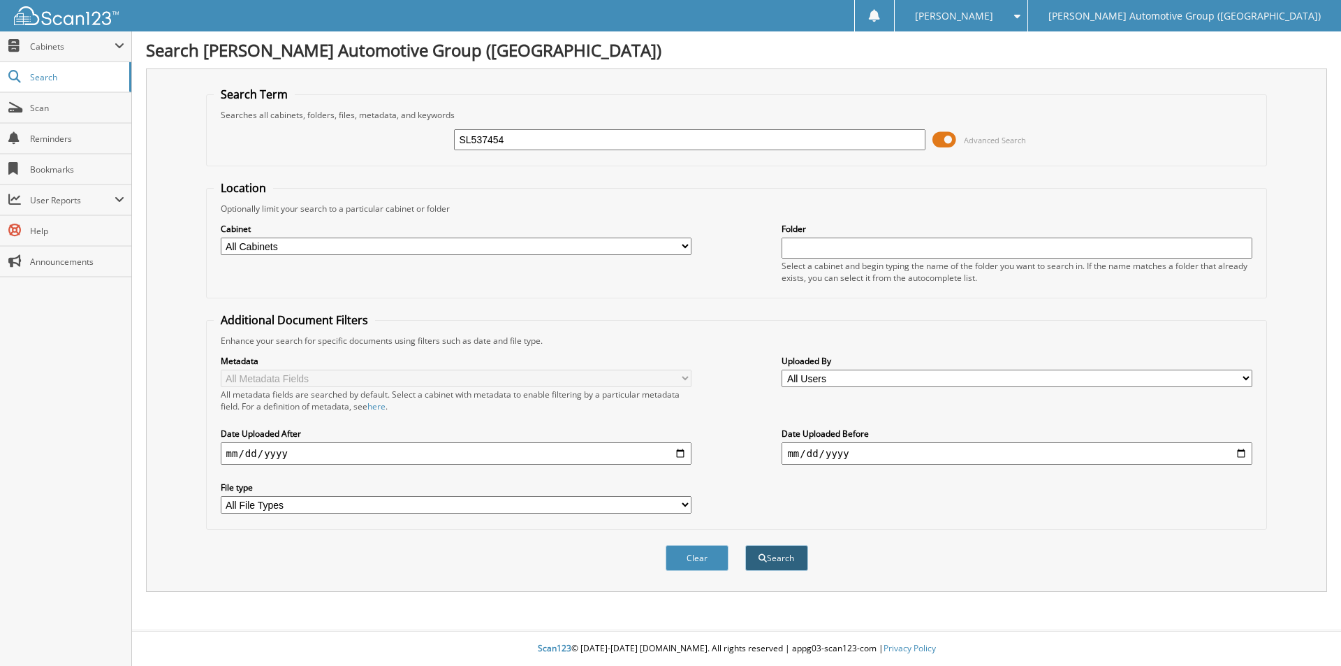
type input "SL537454"
click at [785, 562] on button "Search" at bounding box center [776, 558] width 63 height 26
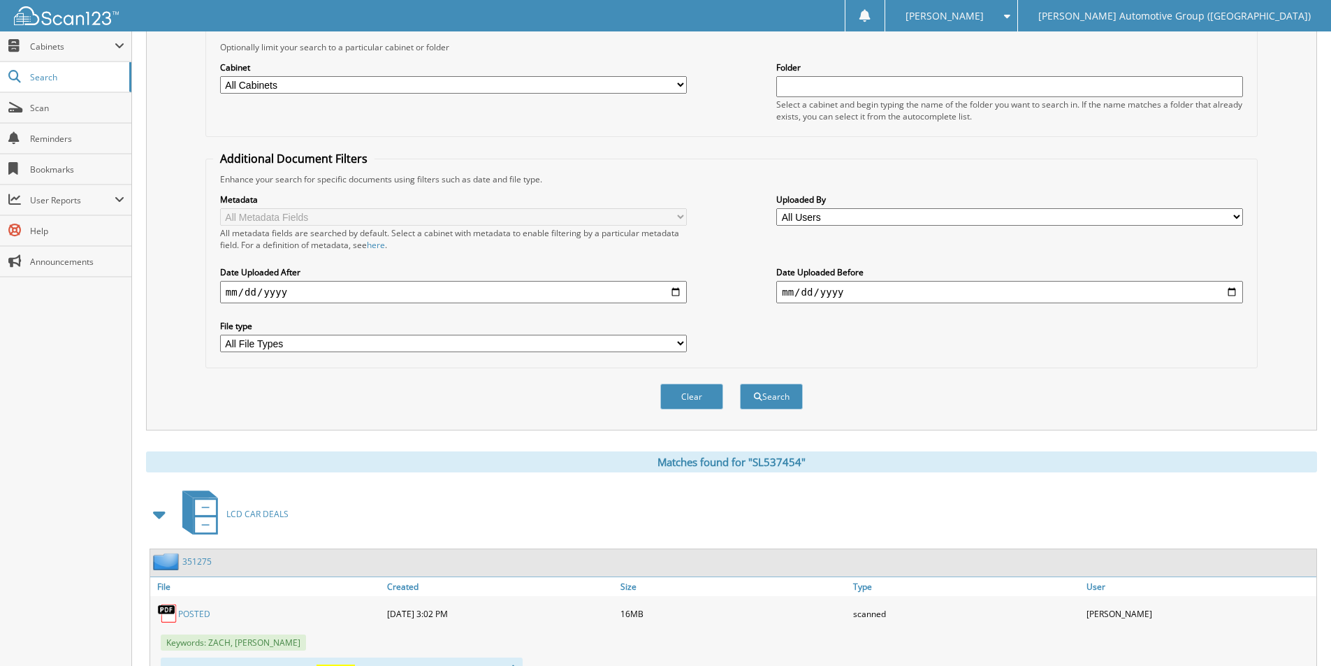
scroll to position [378, 0]
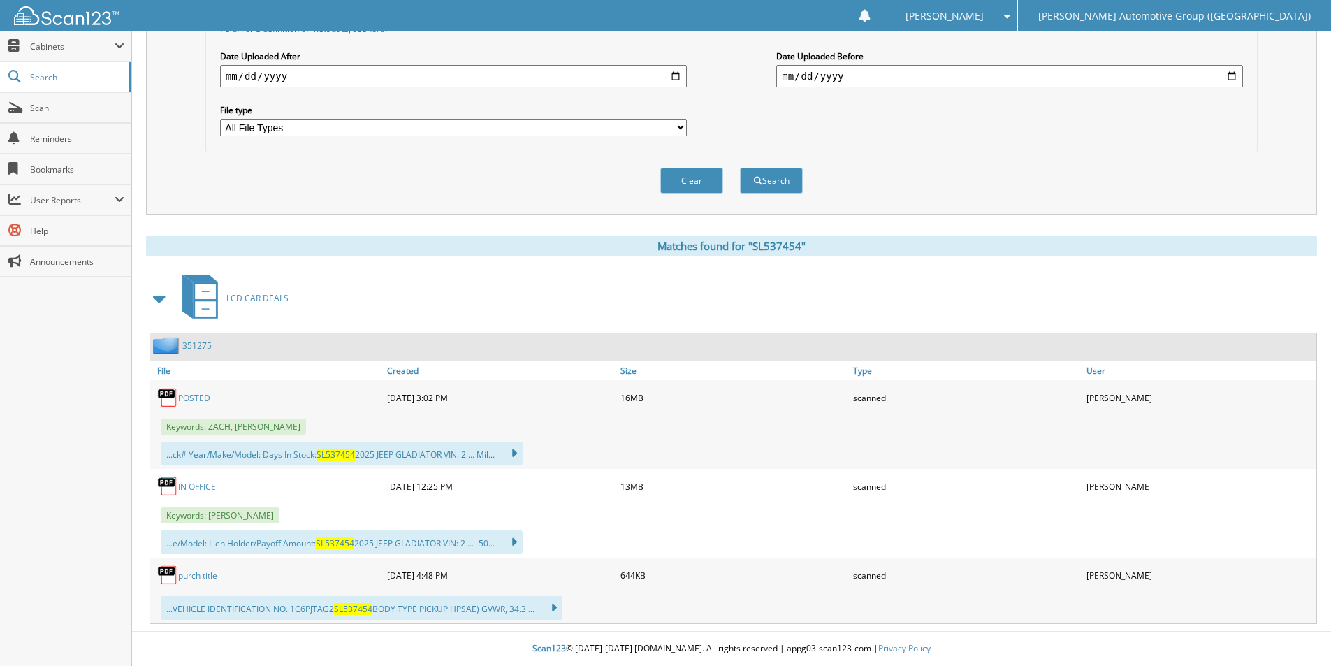
click at [196, 580] on link "purch title" at bounding box center [197, 575] width 39 height 12
